Goal: Task Accomplishment & Management: Manage account settings

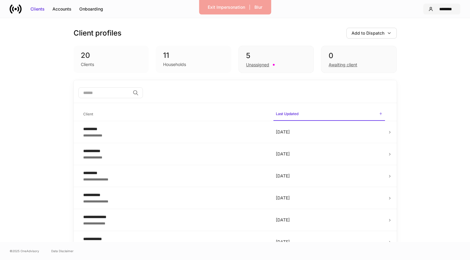
click at [449, 9] on div "********" at bounding box center [445, 9] width 20 height 6
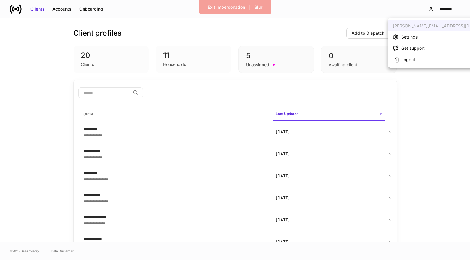
click at [421, 36] on li "Settings" at bounding box center [446, 36] width 117 height 11
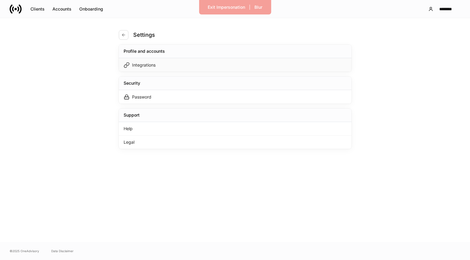
click at [182, 66] on div "Integrations" at bounding box center [235, 65] width 233 height 14
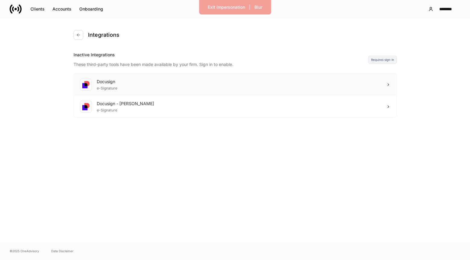
click at [261, 85] on div "Docusign e-Signature" at bounding box center [235, 85] width 322 height 22
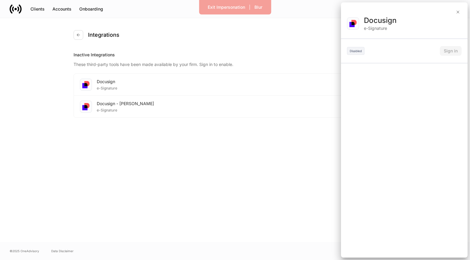
click at [269, 111] on div at bounding box center [235, 130] width 470 height 260
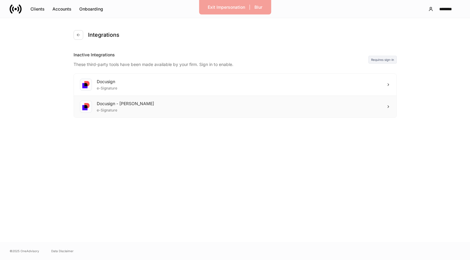
click at [308, 106] on div "Docusign - [PERSON_NAME] e-Signature" at bounding box center [235, 107] width 322 height 22
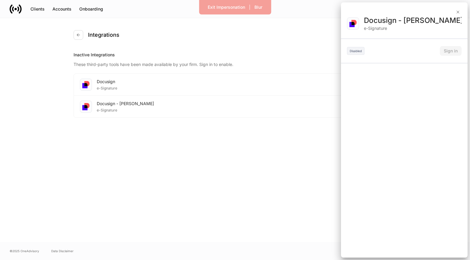
click at [461, 11] on div at bounding box center [404, 8] width 127 height 13
click at [458, 10] on icon "button" at bounding box center [457, 12] width 5 height 5
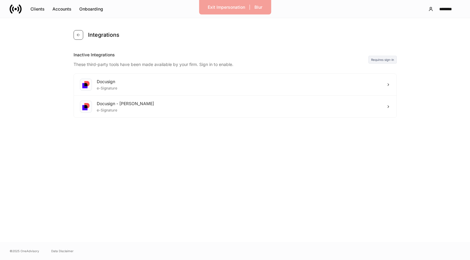
click at [81, 37] on button "button" at bounding box center [79, 35] width 10 height 10
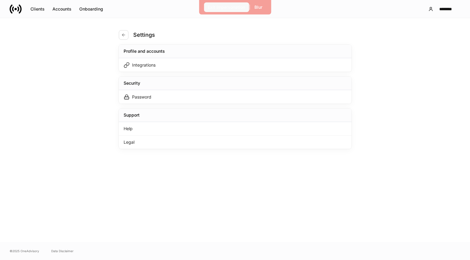
click at [229, 10] on button "Exit Impersonation" at bounding box center [226, 7] width 45 height 10
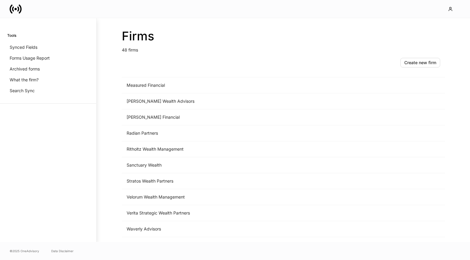
scroll to position [618, 0]
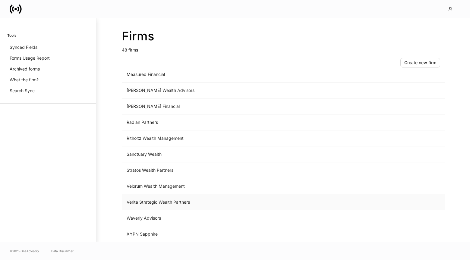
click at [175, 201] on td "Verita Strategic Wealth Partners" at bounding box center [233, 202] width 223 height 16
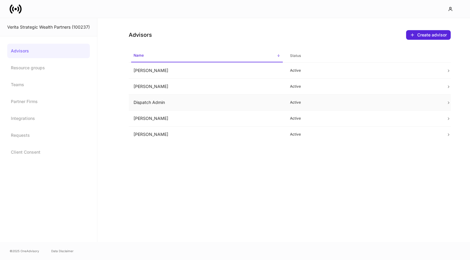
click at [193, 101] on td "Dispatch Admin" at bounding box center [207, 103] width 156 height 16
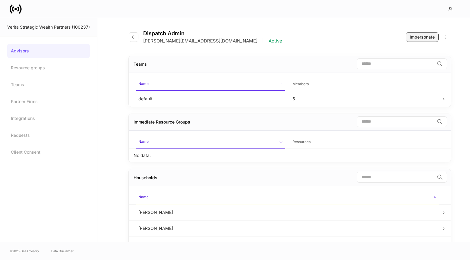
click at [426, 38] on div "Impersonate" at bounding box center [422, 37] width 25 height 6
